Goal: Transaction & Acquisition: Purchase product/service

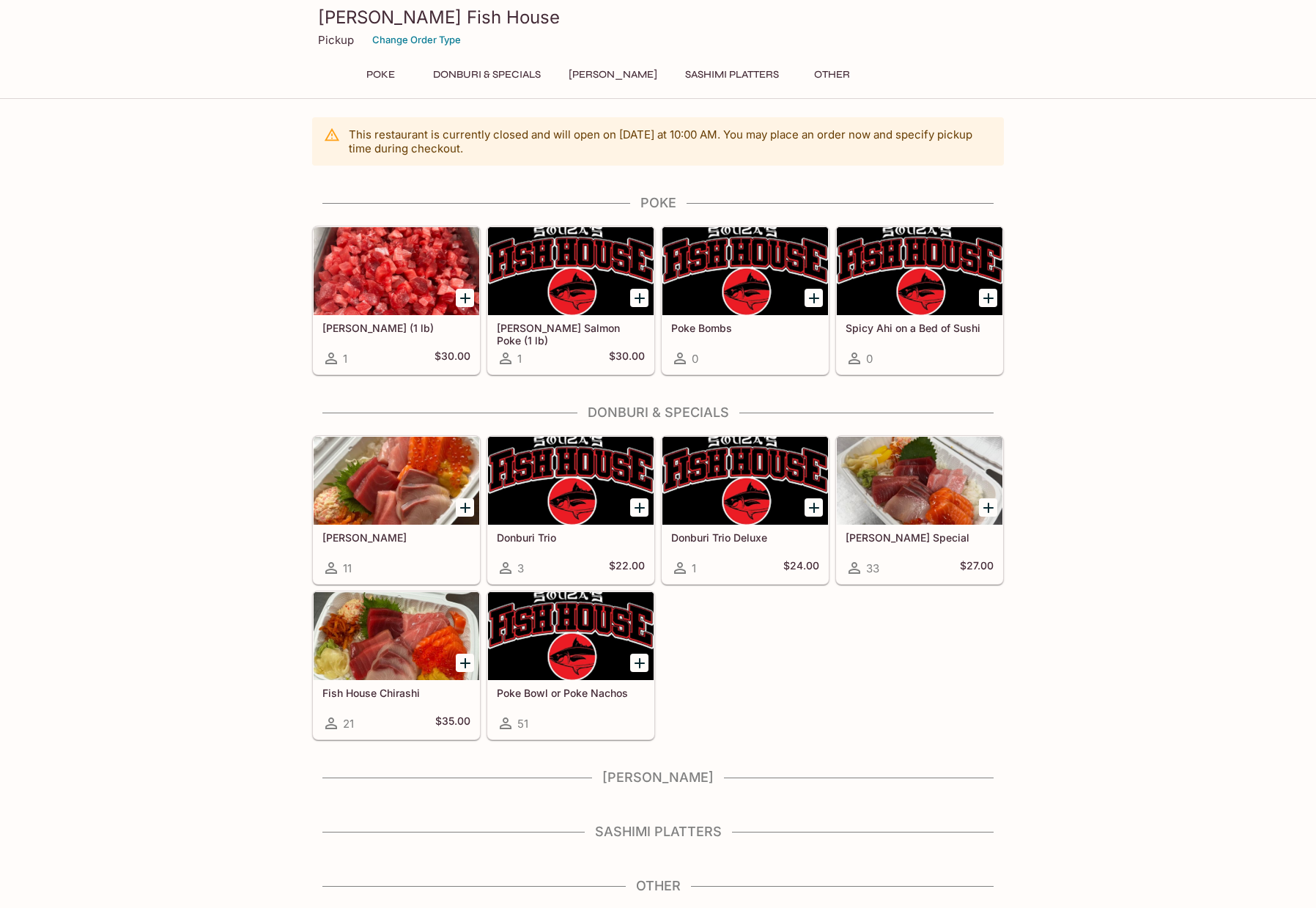
click at [403, 643] on div at bounding box center [397, 636] width 166 height 88
click at [504, 69] on button "Donburi & Specials" at bounding box center [487, 75] width 124 height 21
click at [614, 72] on button "[PERSON_NAME]" at bounding box center [613, 75] width 105 height 21
click at [724, 72] on button "Sashimi Platters" at bounding box center [731, 75] width 109 height 21
click at [816, 72] on button "Other" at bounding box center [831, 75] width 66 height 21
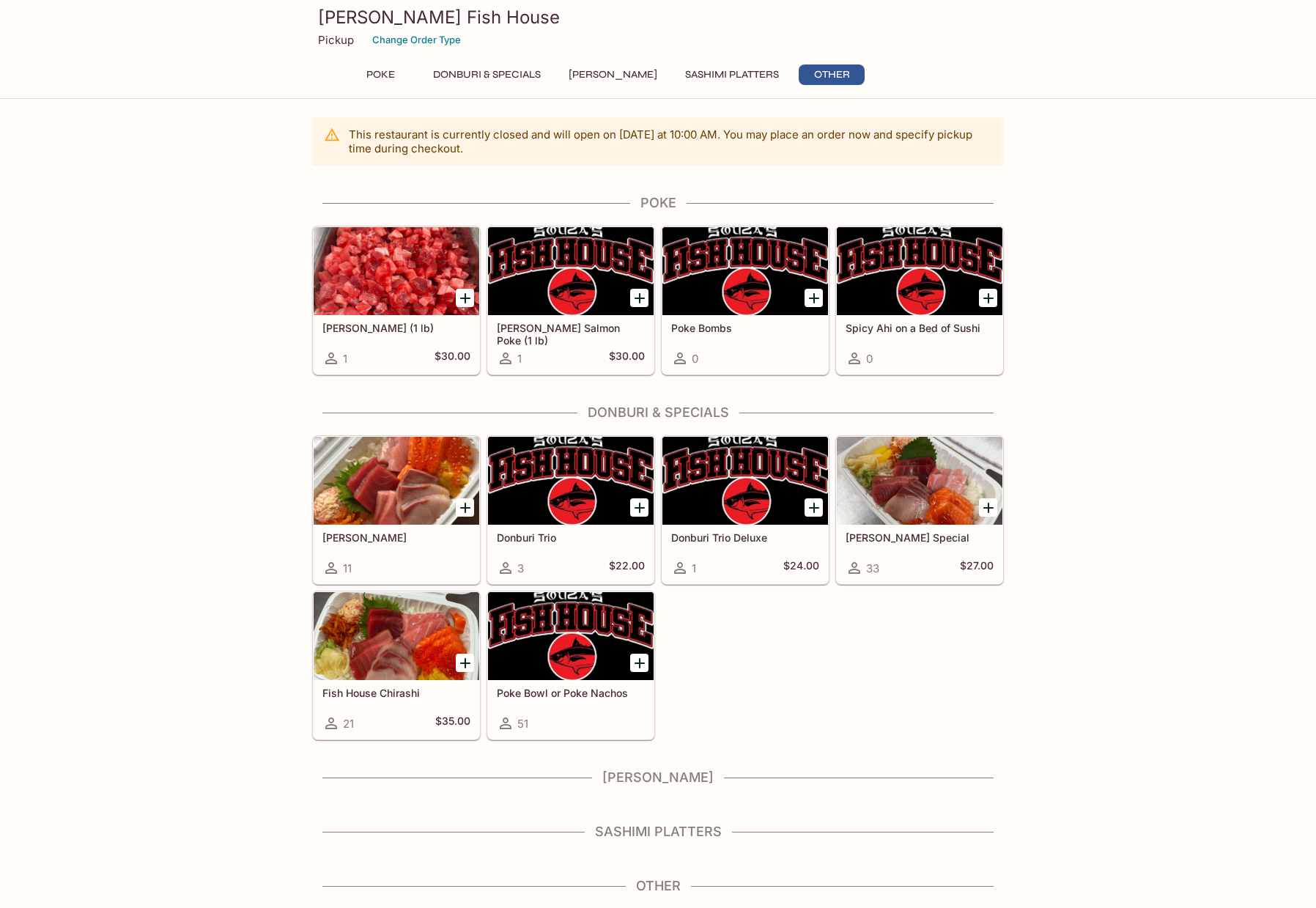
click at [677, 71] on button "Sashimi Platters" at bounding box center [731, 75] width 109 height 21
click at [506, 71] on button "Donburi & Specials" at bounding box center [487, 75] width 124 height 21
click at [379, 72] on button "Poke" at bounding box center [380, 75] width 66 height 21
click at [433, 37] on button "Change Order Type" at bounding box center [416, 40] width 102 height 23
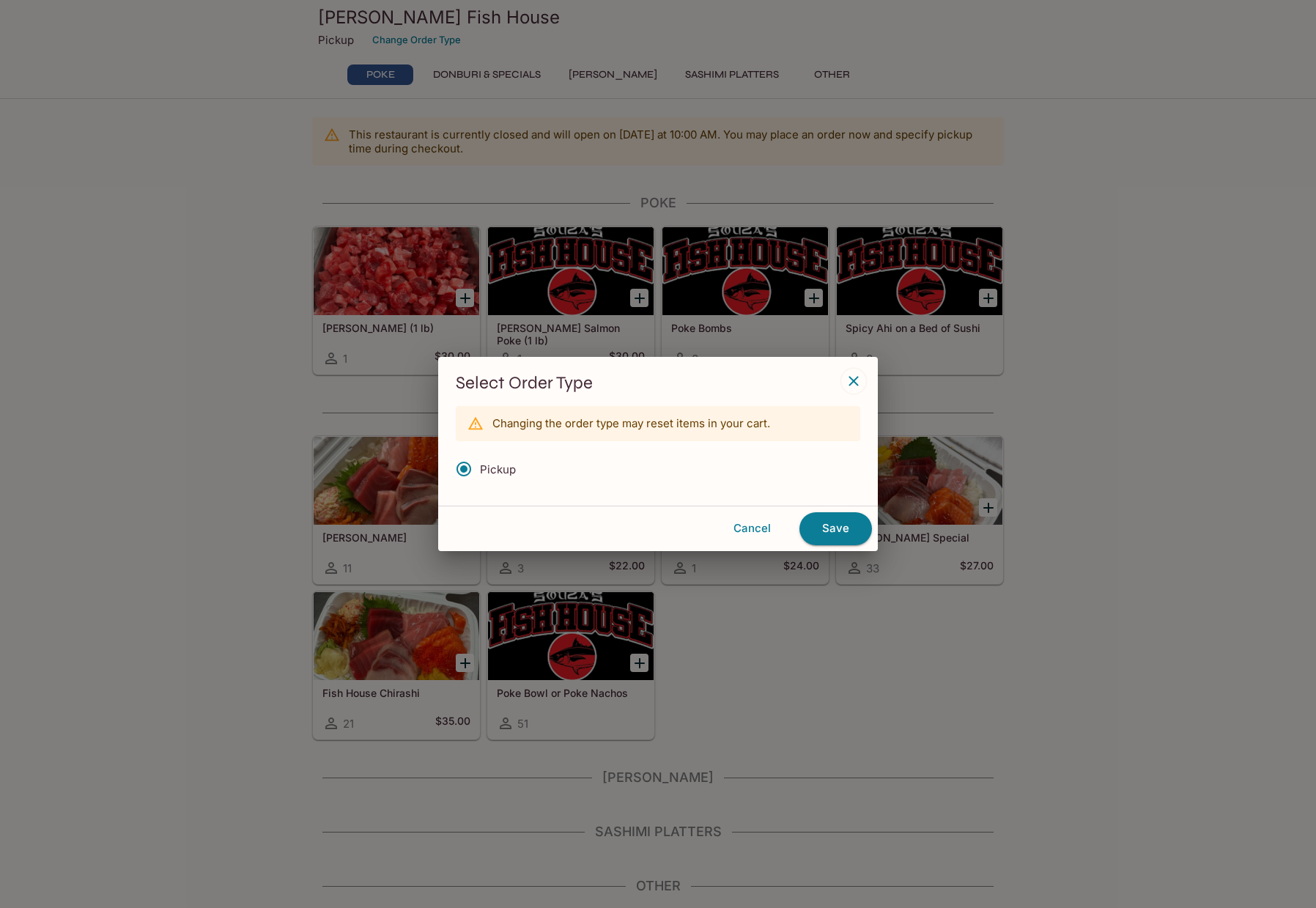
click at [850, 380] on icon "button" at bounding box center [854, 381] width 17 height 17
